Goal: Obtain resource: Obtain resource

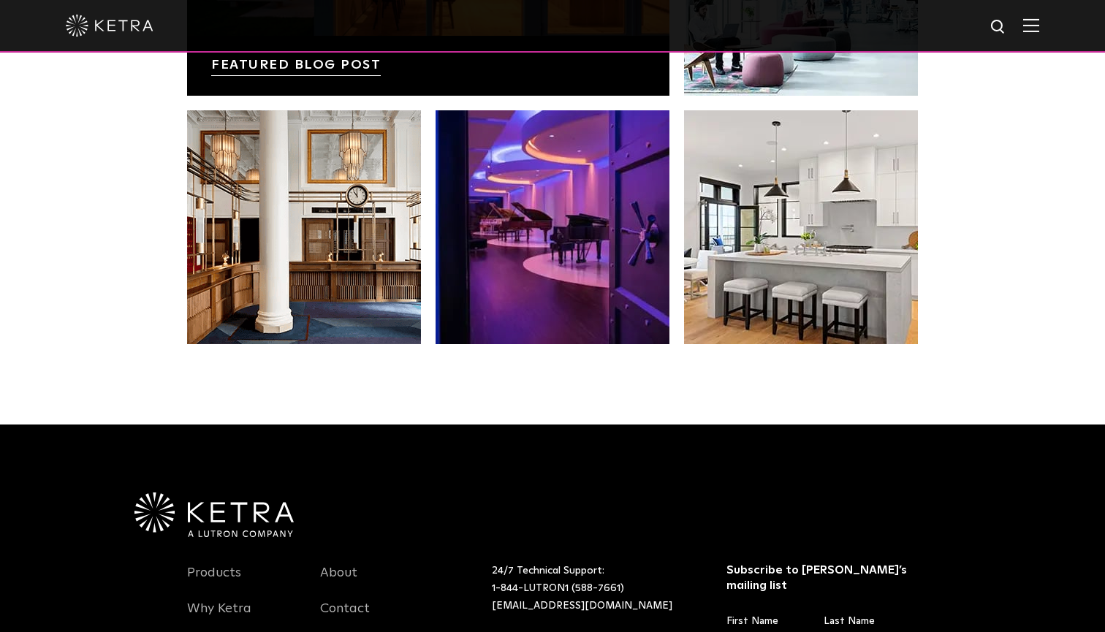
scroll to position [2812, 0]
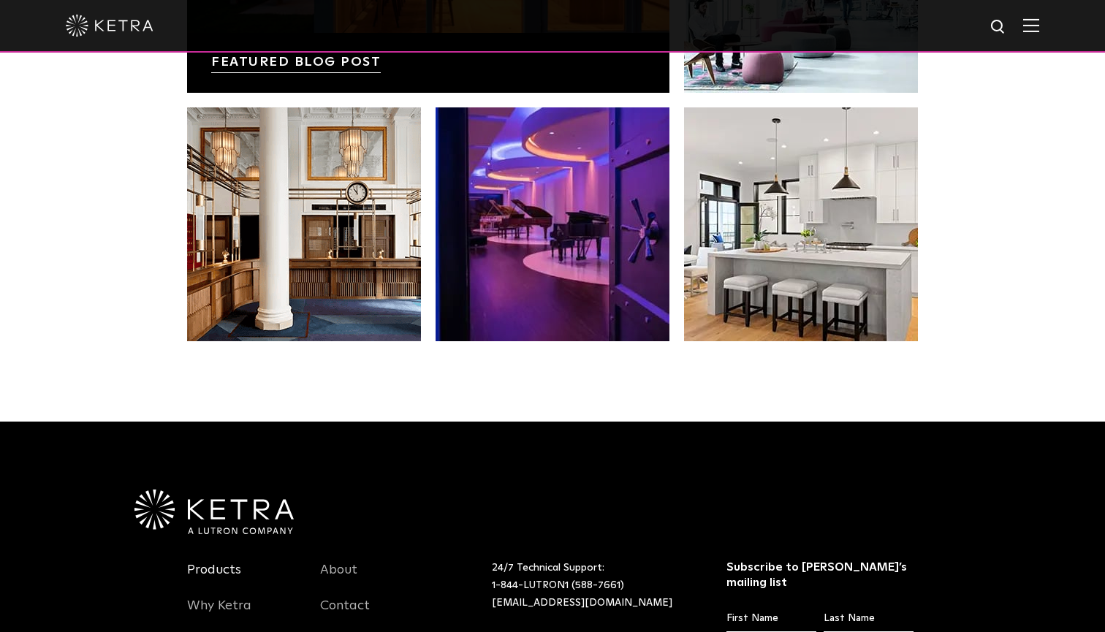
click at [211, 567] on link "Products" at bounding box center [214, 579] width 54 height 34
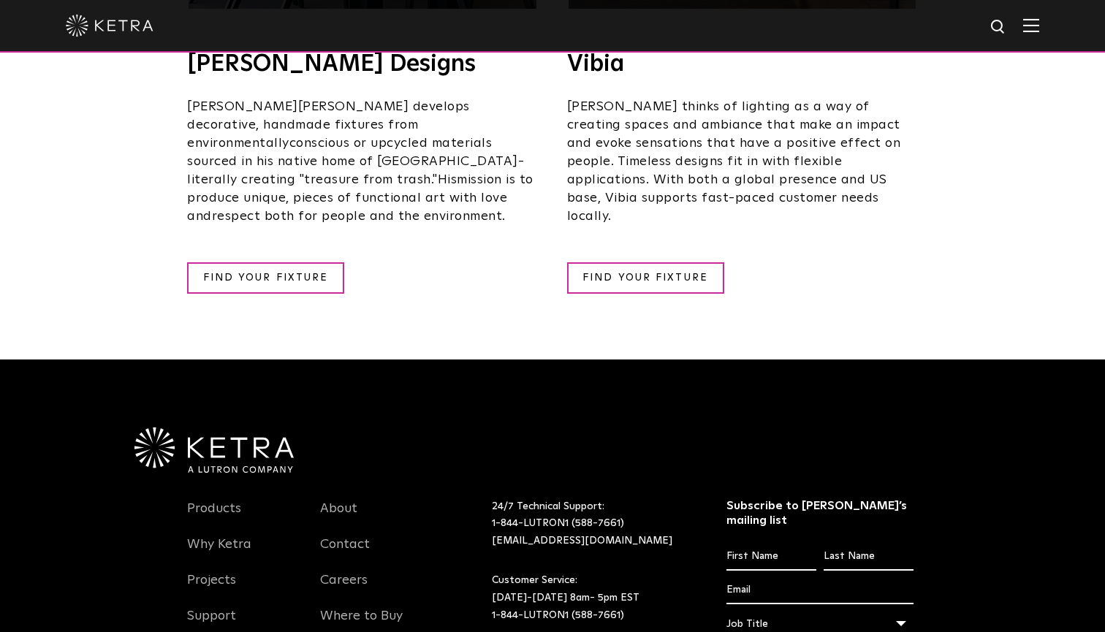
scroll to position [2908, 0]
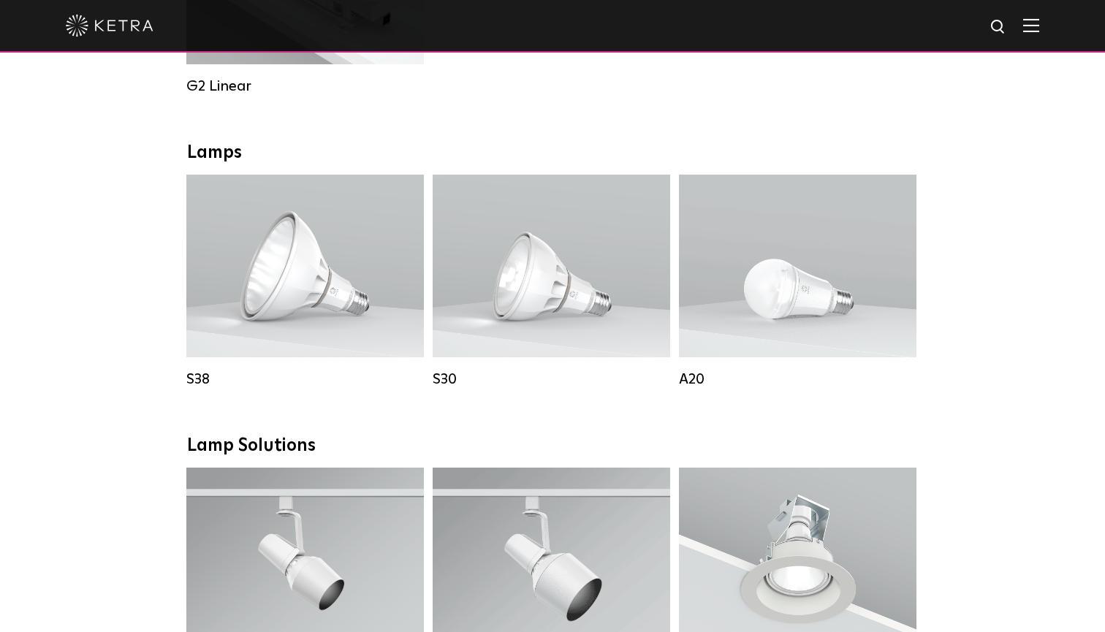
scroll to position [961, 0]
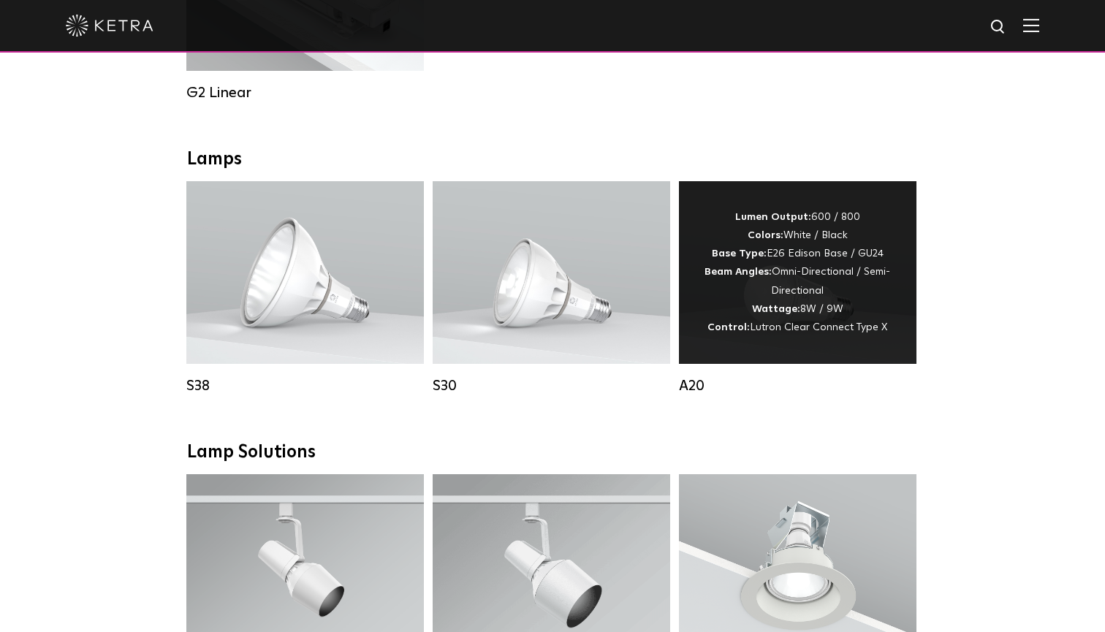
click at [834, 286] on div "Lumen Output: 600 / 800 Colors: White / Black Base Type: E26 Edison Base / GU24…" at bounding box center [798, 272] width 194 height 129
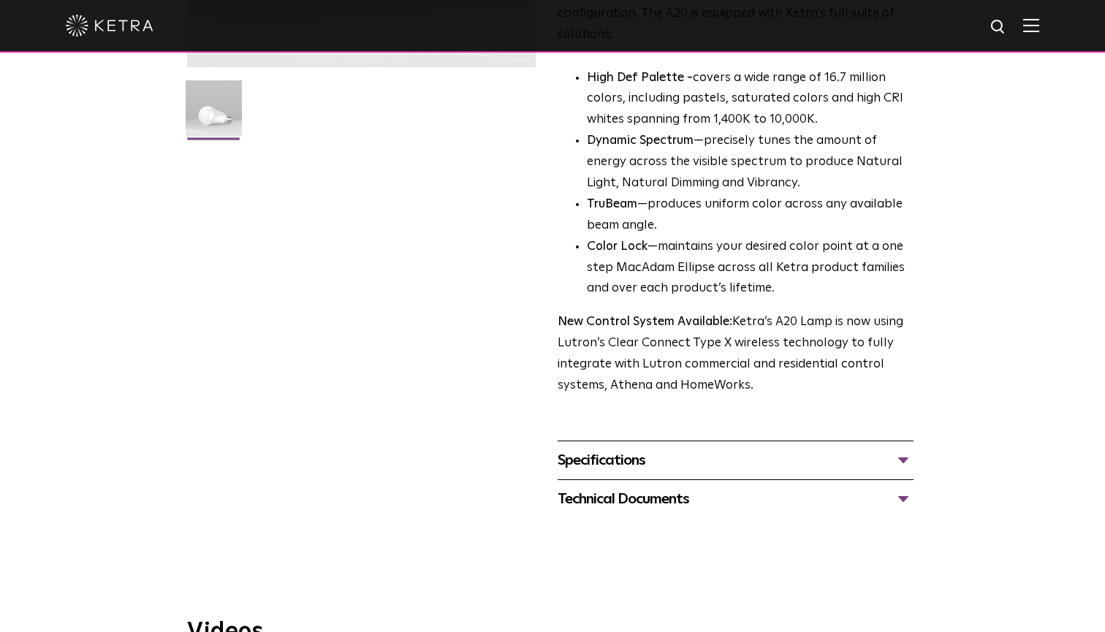
scroll to position [435, 0]
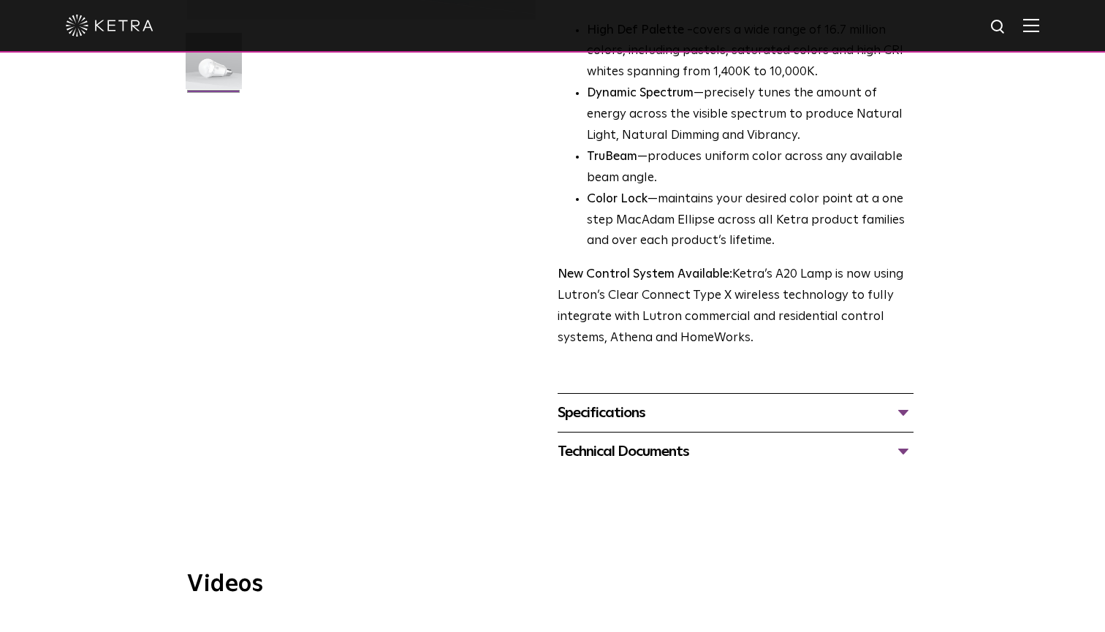
click at [752, 401] on div "Specifications" at bounding box center [735, 412] width 356 height 23
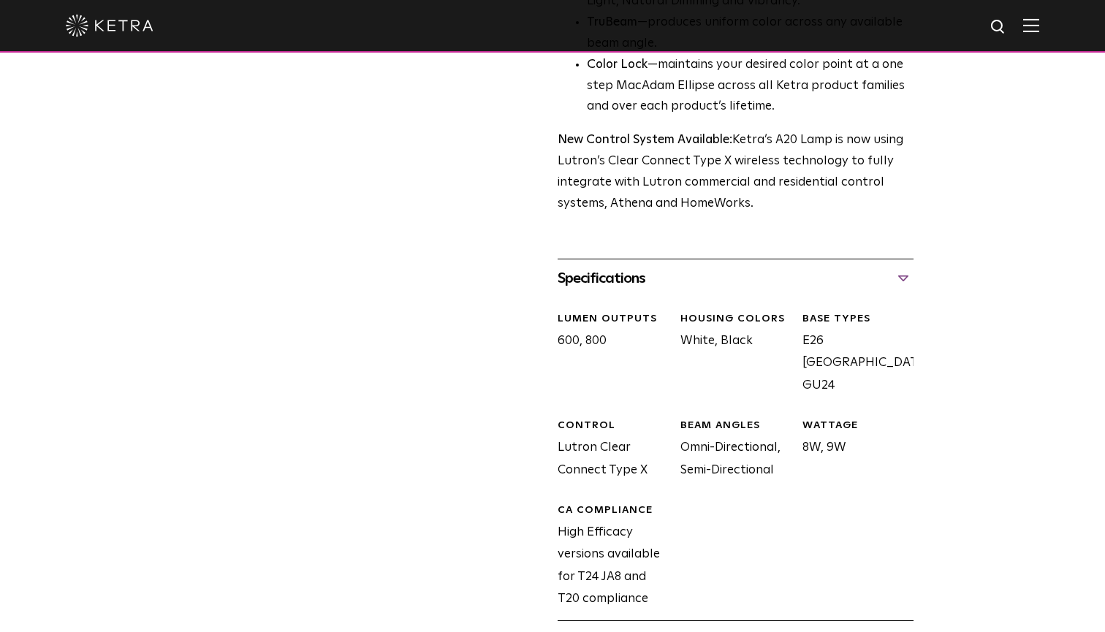
scroll to position [571, 0]
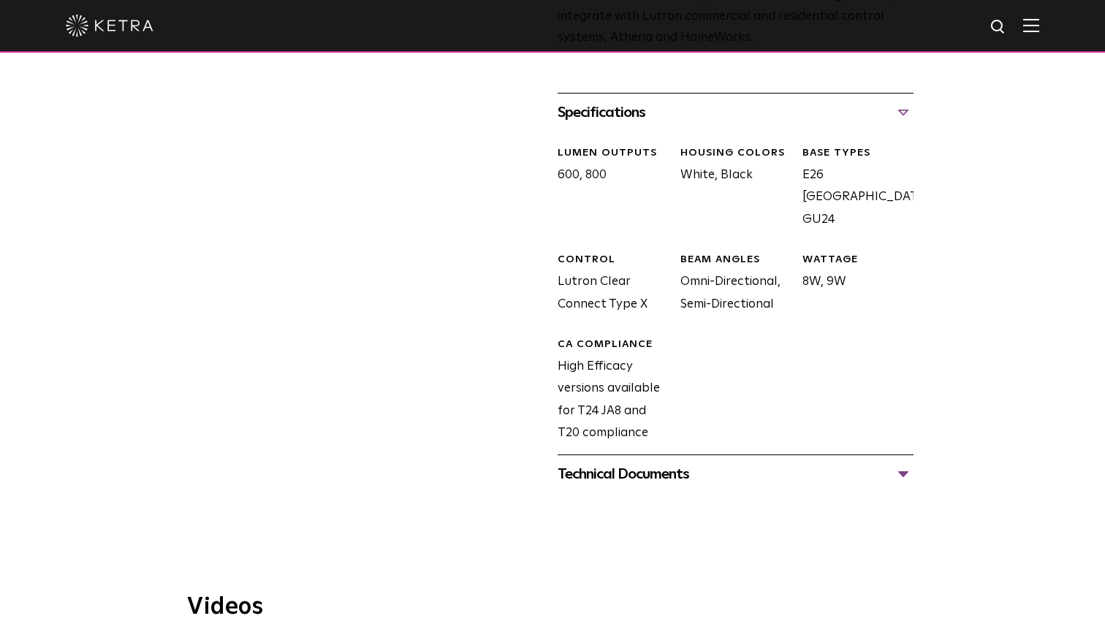
click at [712, 462] on div "Technical Documents" at bounding box center [735, 473] width 356 height 23
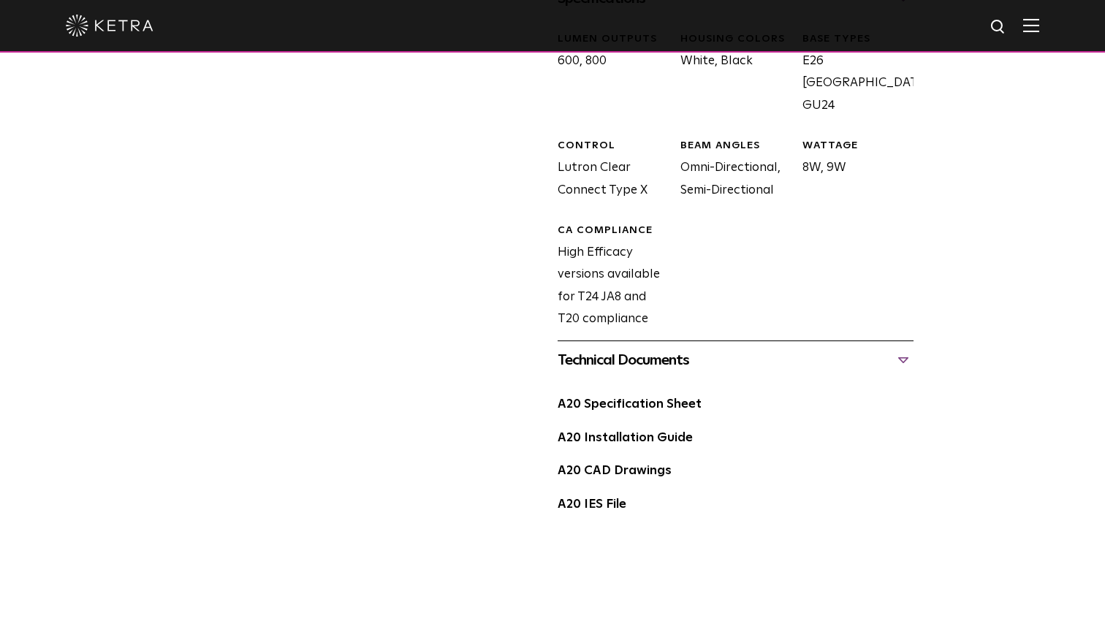
scroll to position [861, 0]
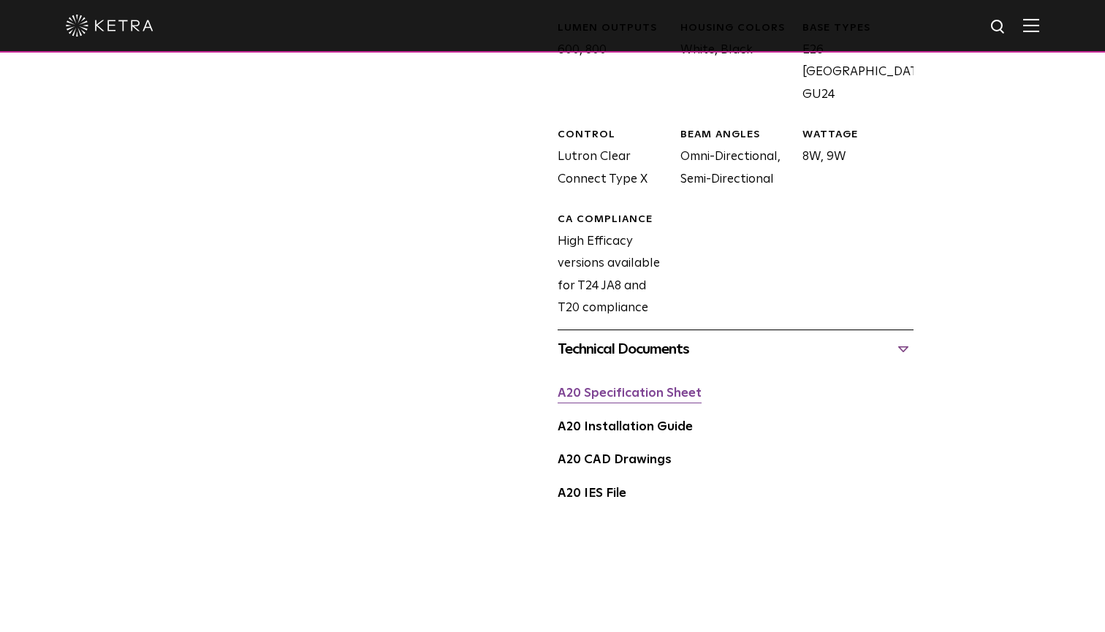
click at [680, 387] on link "A20 Specification Sheet" at bounding box center [629, 393] width 144 height 12
